Goal: Task Accomplishment & Management: Manage account settings

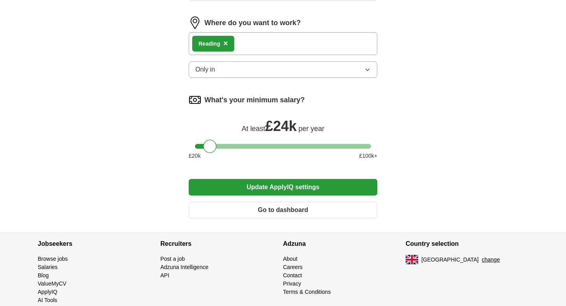
scroll to position [364, 0]
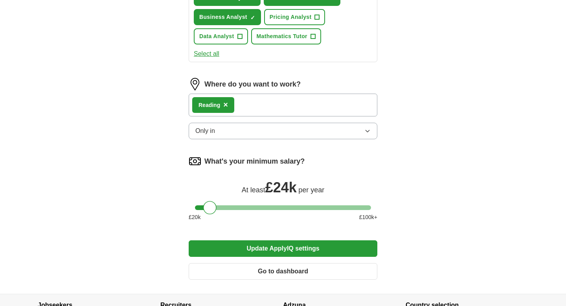
click at [225, 105] on span "×" at bounding box center [225, 104] width 5 height 9
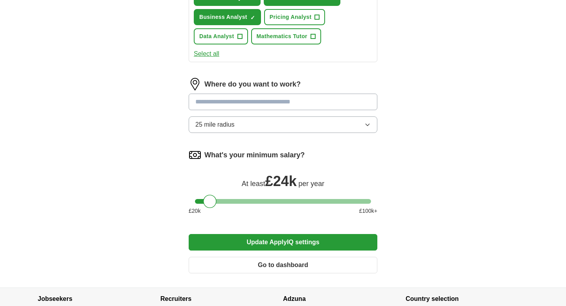
click at [285, 100] on input at bounding box center [283, 102] width 189 height 17
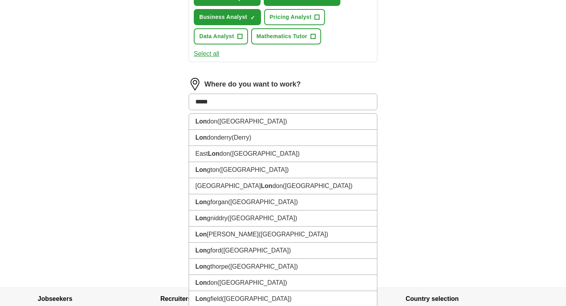
type input "******"
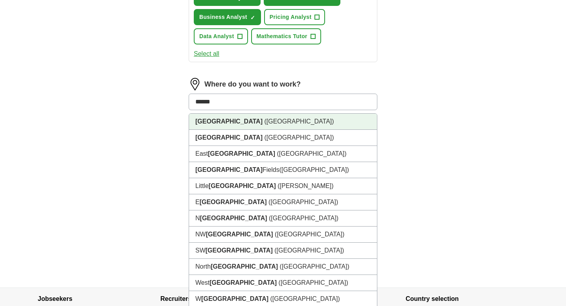
click at [255, 116] on li "[GEOGRAPHIC_DATA] ([GEOGRAPHIC_DATA])" at bounding box center [283, 122] width 188 height 16
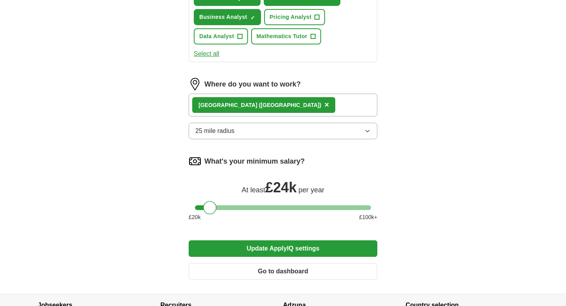
click at [249, 127] on button "25 mile radius" at bounding box center [283, 131] width 189 height 17
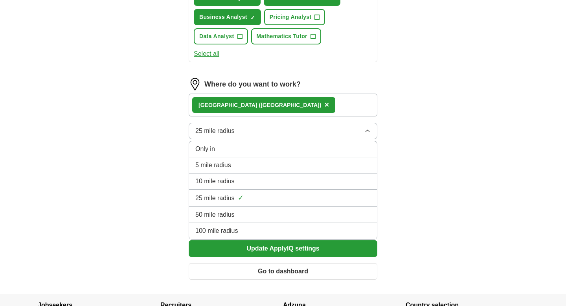
click at [241, 154] on li "Only in" at bounding box center [283, 149] width 188 height 16
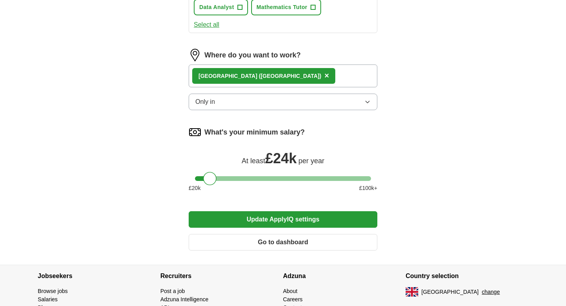
scroll to position [440, 0]
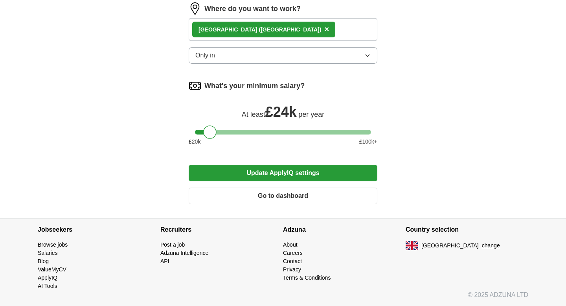
click at [255, 174] on button "Update ApplyIQ settings" at bounding box center [283, 173] width 189 height 17
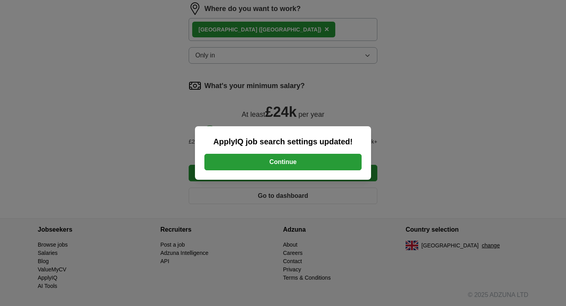
click at [281, 166] on button "Continue" at bounding box center [282, 162] width 157 height 17
